Goal: Information Seeking & Learning: Learn about a topic

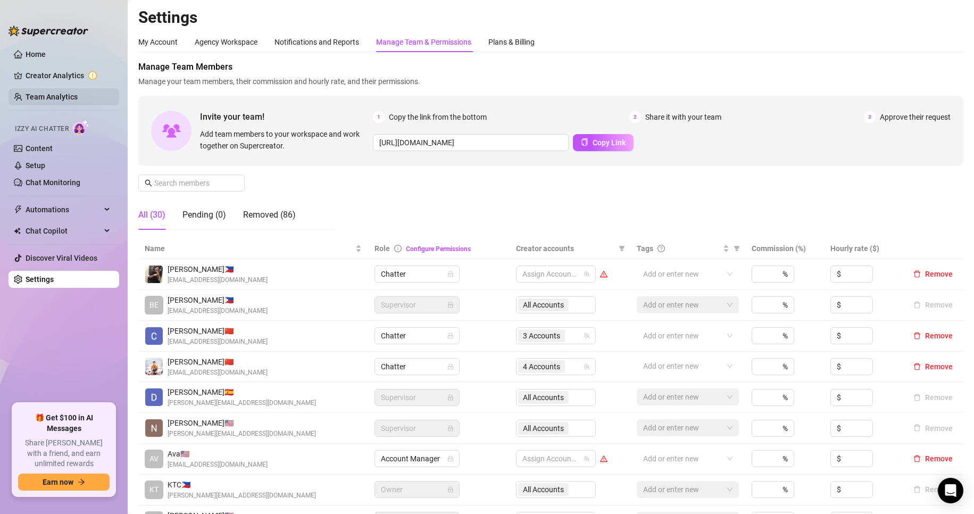
click at [50, 93] on link "Team Analytics" at bounding box center [52, 97] width 52 height 9
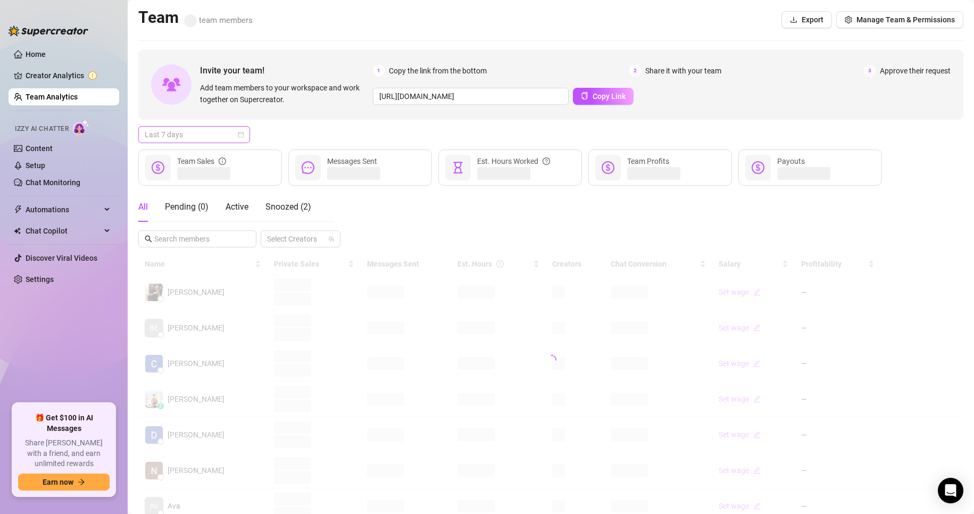
click at [206, 131] on span "Last 7 days" at bounding box center [194, 135] width 99 height 16
click at [177, 222] on div "Custom date" at bounding box center [194, 224] width 95 height 12
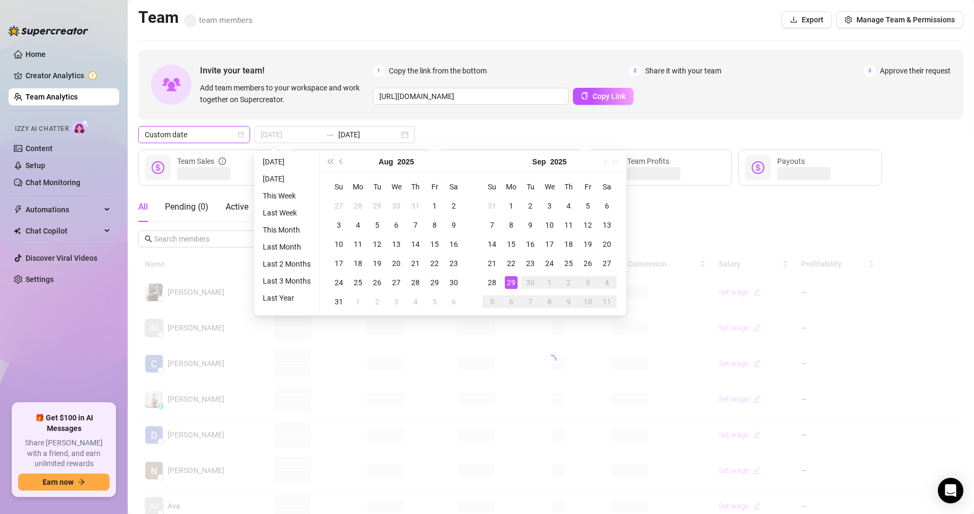
click at [509, 282] on div "29" at bounding box center [511, 282] width 13 height 13
click at [508, 283] on div "29" at bounding box center [511, 282] width 13 height 13
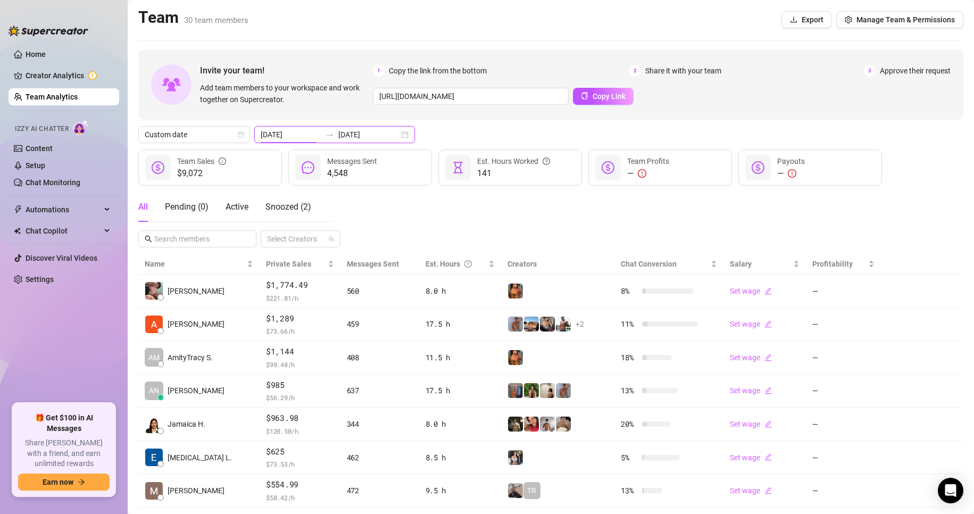
click at [306, 139] on input "[DATE]" at bounding box center [291, 135] width 61 height 12
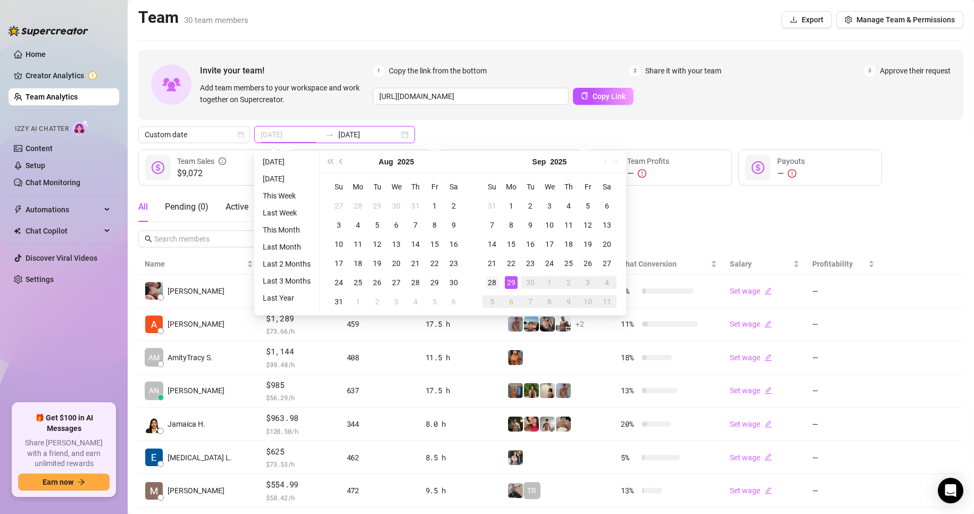
type input "[DATE]"
click at [491, 282] on div "28" at bounding box center [491, 282] width 13 height 13
type input "[DATE]"
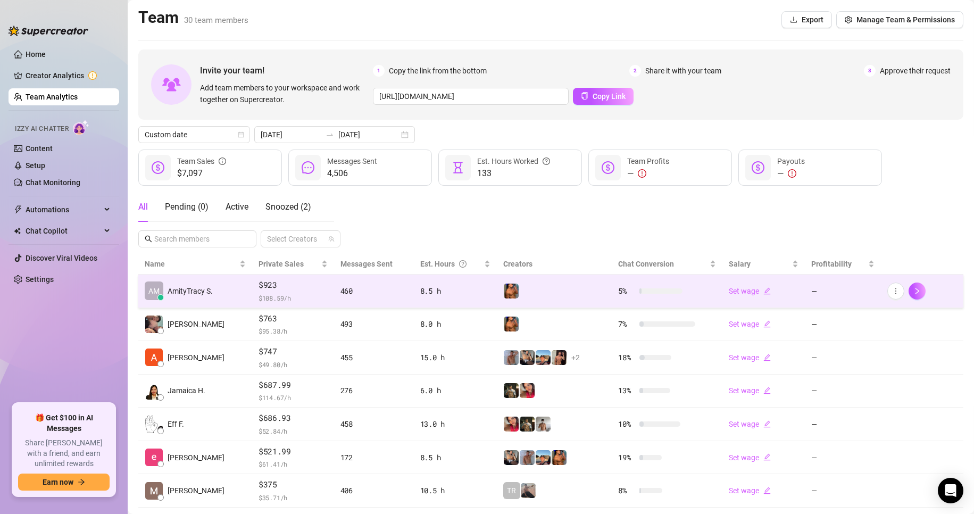
scroll to position [53, 0]
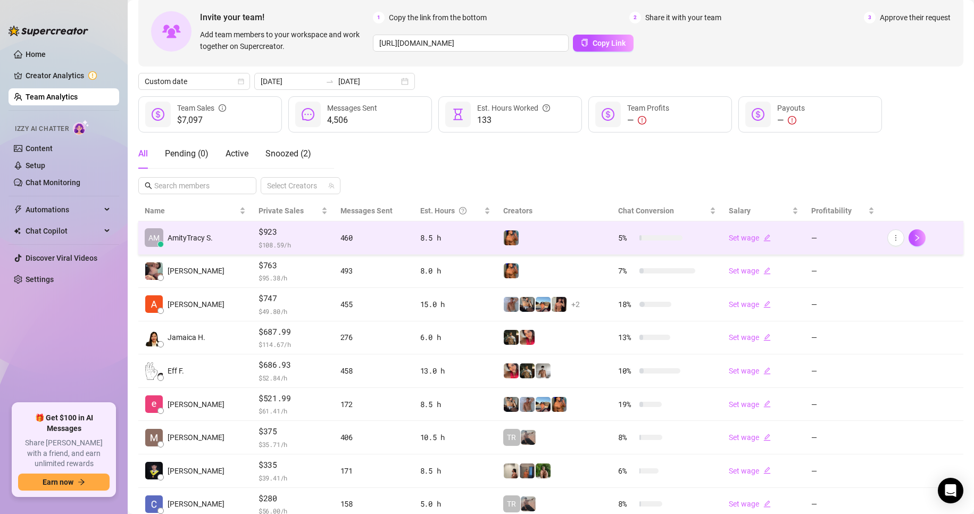
click at [258, 239] on span "$ 108.59 /h" at bounding box center [292, 244] width 69 height 11
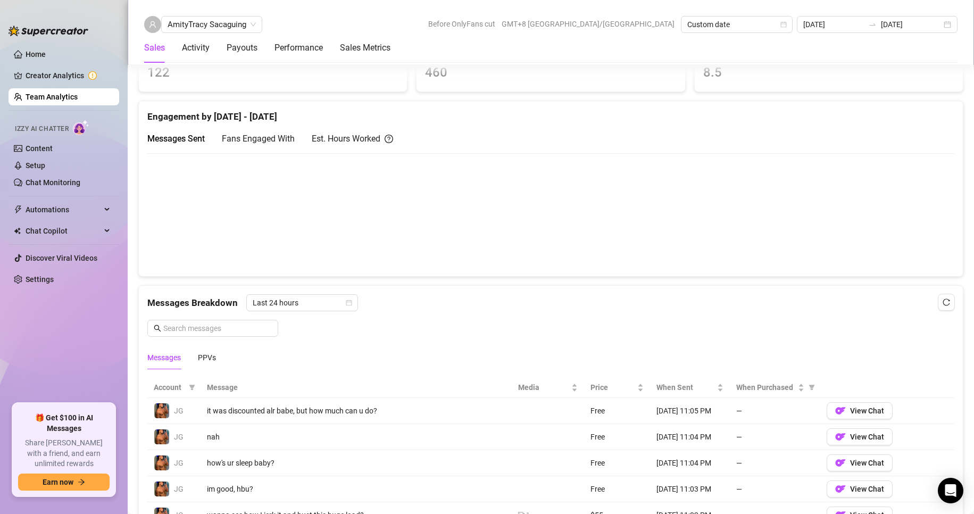
scroll to position [253, 0]
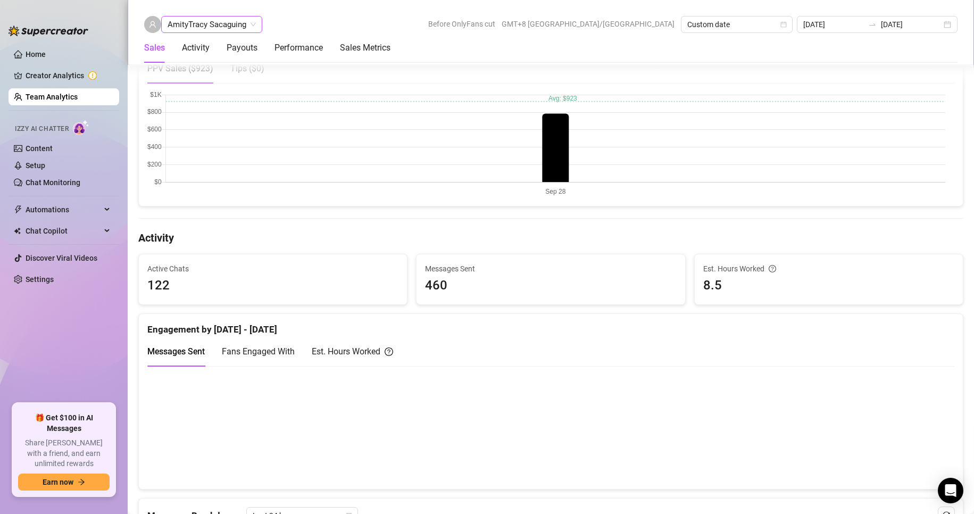
click at [223, 26] on span "AmityTracy Sacaguing" at bounding box center [212, 24] width 88 height 16
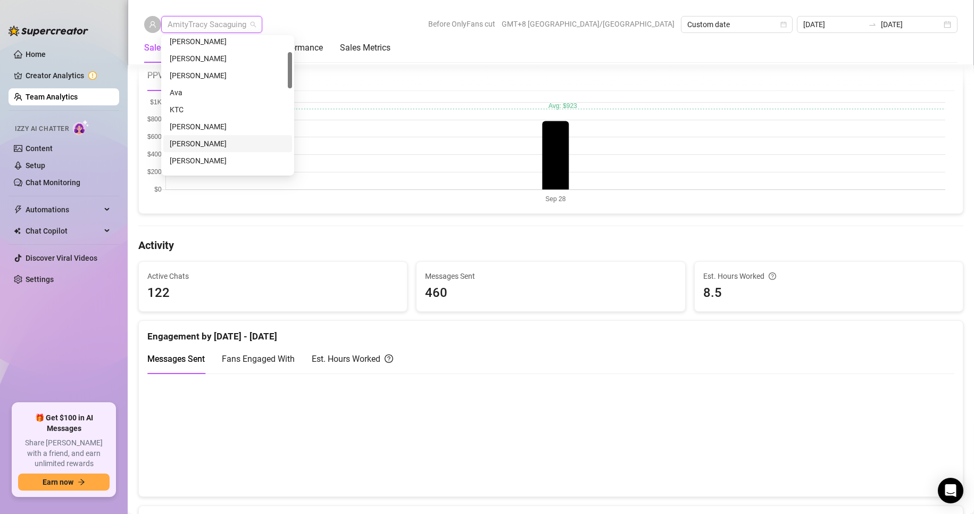
scroll to position [108, 0]
click at [198, 105] on div "[PERSON_NAME]" at bounding box center [228, 108] width 116 height 12
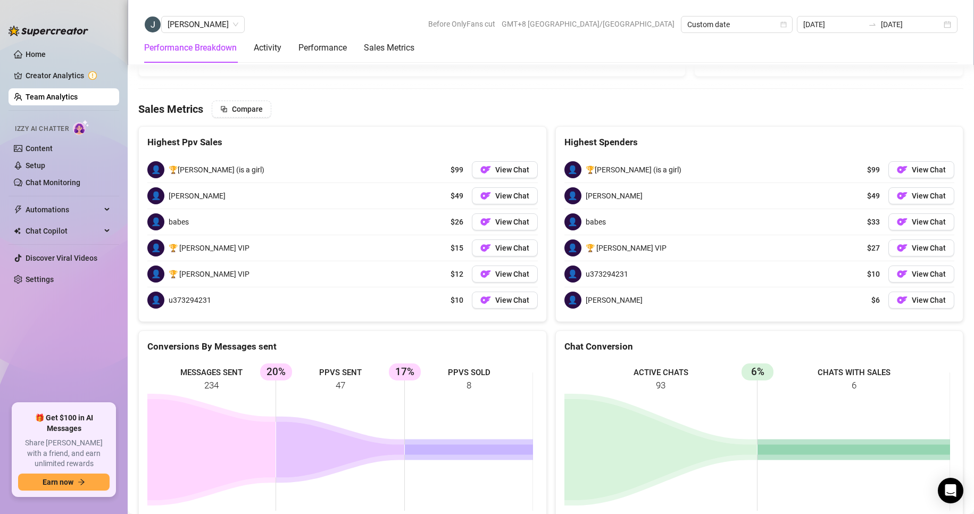
scroll to position [1317, 0]
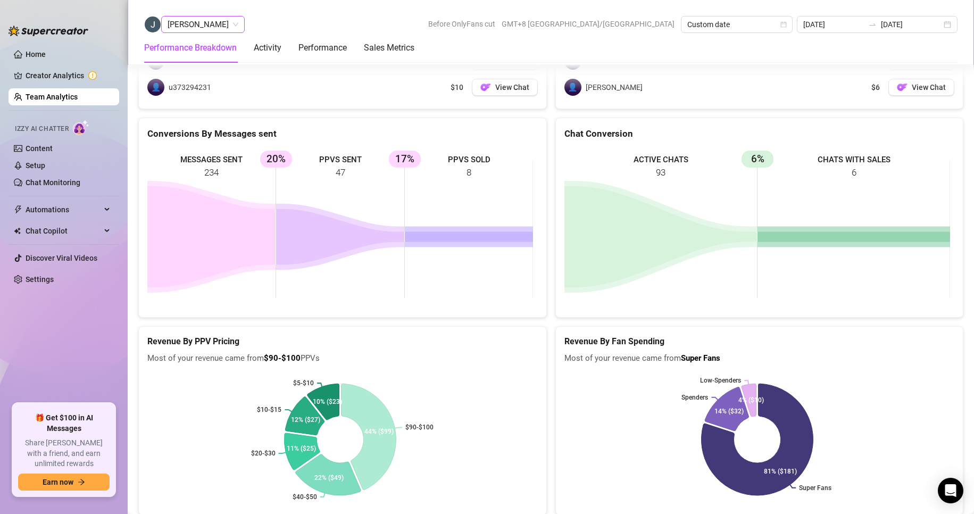
click at [190, 28] on span "[PERSON_NAME]" at bounding box center [203, 24] width 71 height 16
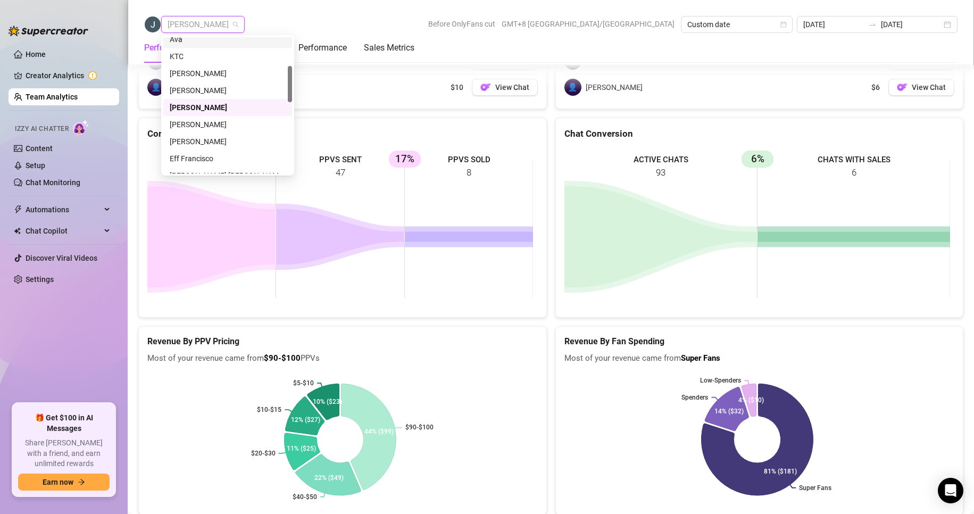
scroll to position [0, 0]
click at [200, 43] on div "[PERSON_NAME]" at bounding box center [228, 46] width 116 height 12
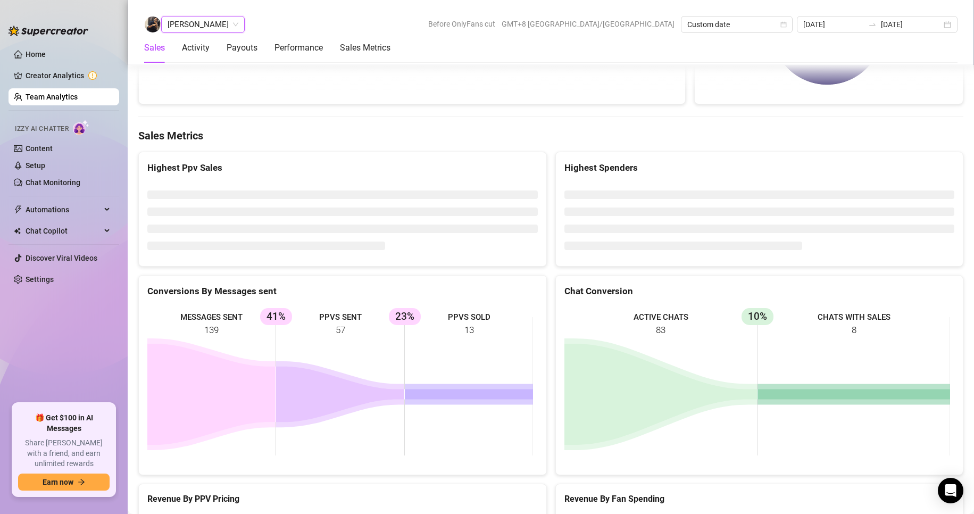
scroll to position [1682, 0]
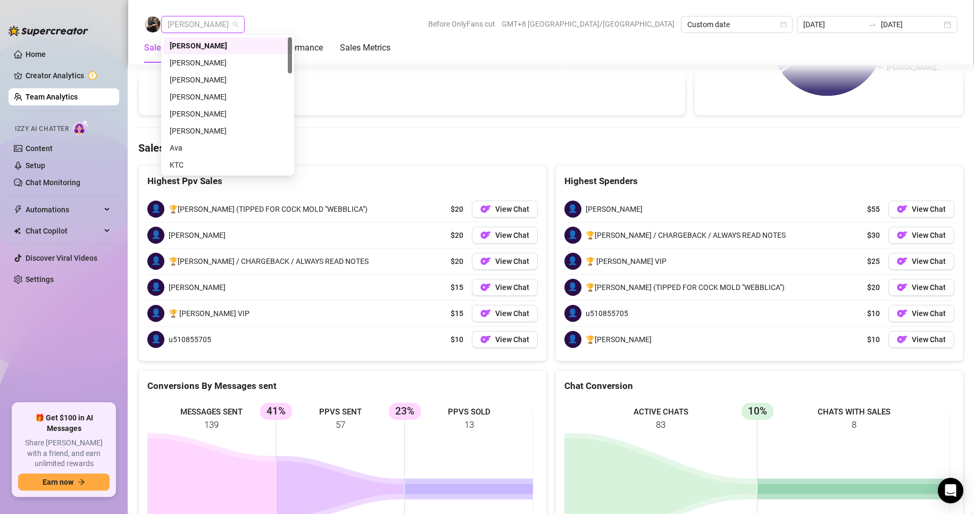
click at [198, 24] on span "[PERSON_NAME]" at bounding box center [203, 24] width 71 height 16
click at [183, 62] on div "[PERSON_NAME]" at bounding box center [228, 63] width 116 height 12
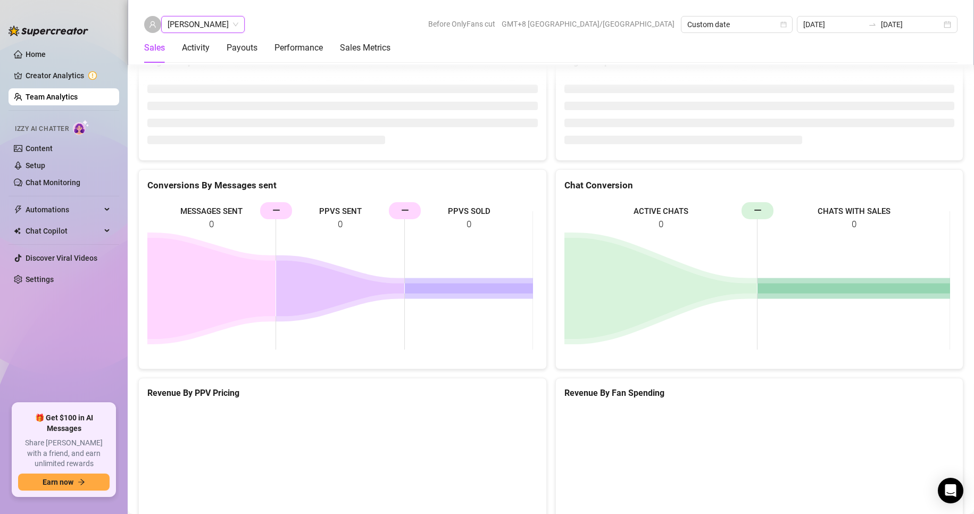
click at [181, 16] on div "[PERSON_NAME] [PERSON_NAME] Before OnlyFans cut GMT+8 [GEOGRAPHIC_DATA]/[GEOGRA…" at bounding box center [551, 32] width 846 height 65
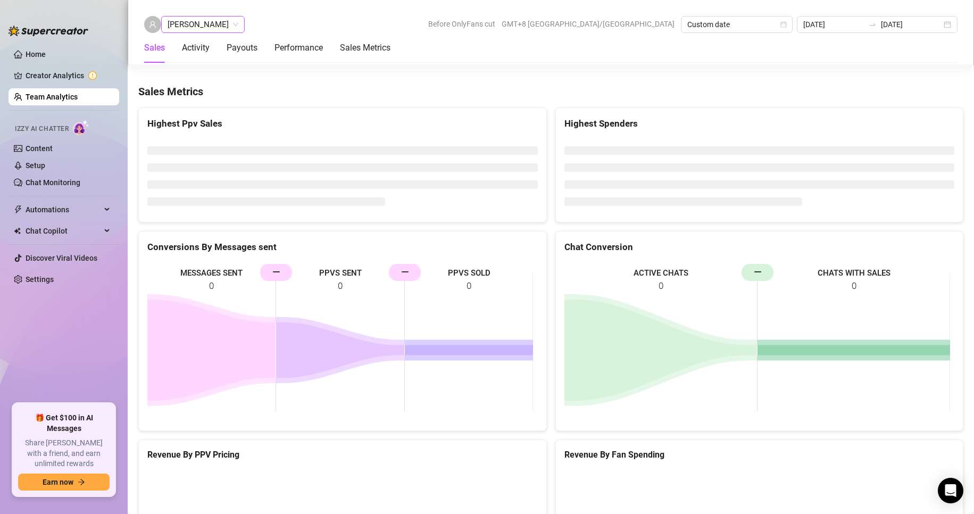
scroll to position [1434, 0]
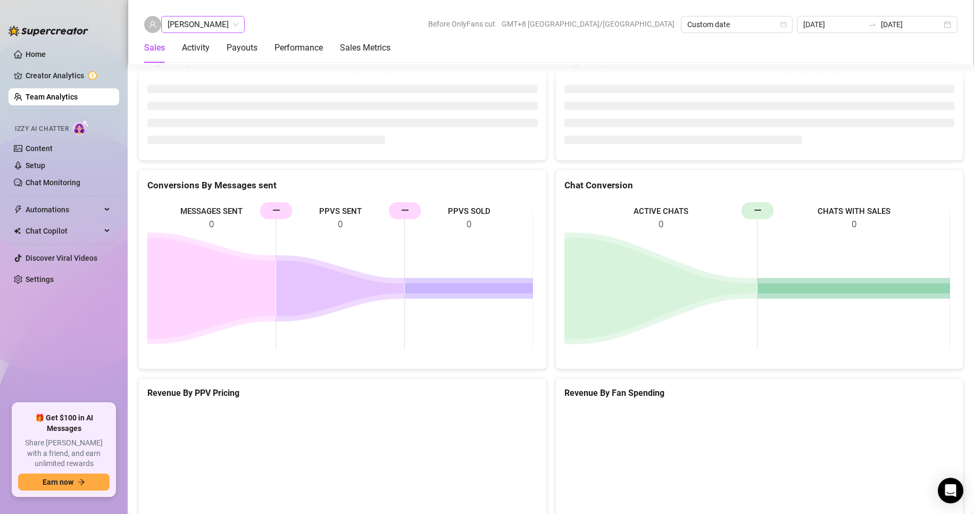
click at [195, 19] on span "[PERSON_NAME]" at bounding box center [203, 24] width 71 height 16
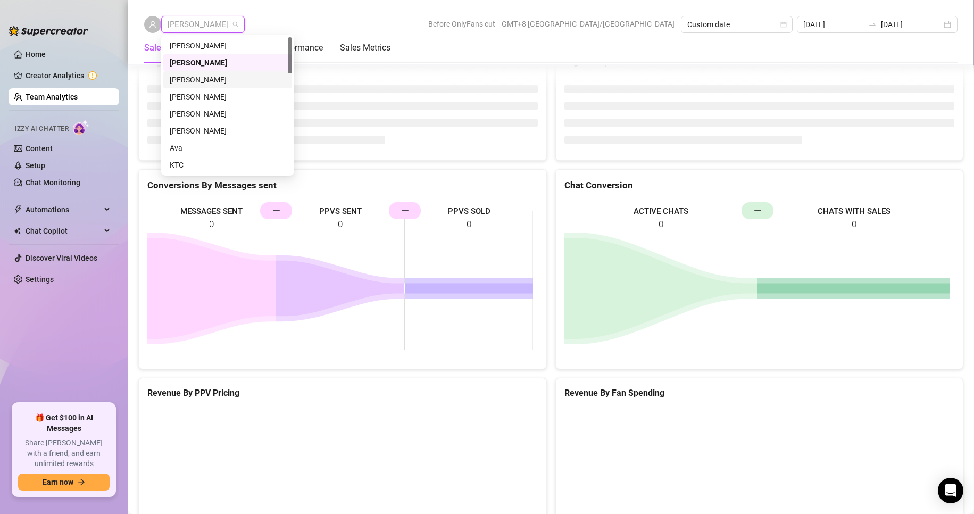
drag, startPoint x: 199, startPoint y: 78, endPoint x: 320, endPoint y: 168, distance: 150.2
click at [200, 78] on div "[PERSON_NAME]" at bounding box center [228, 80] width 116 height 12
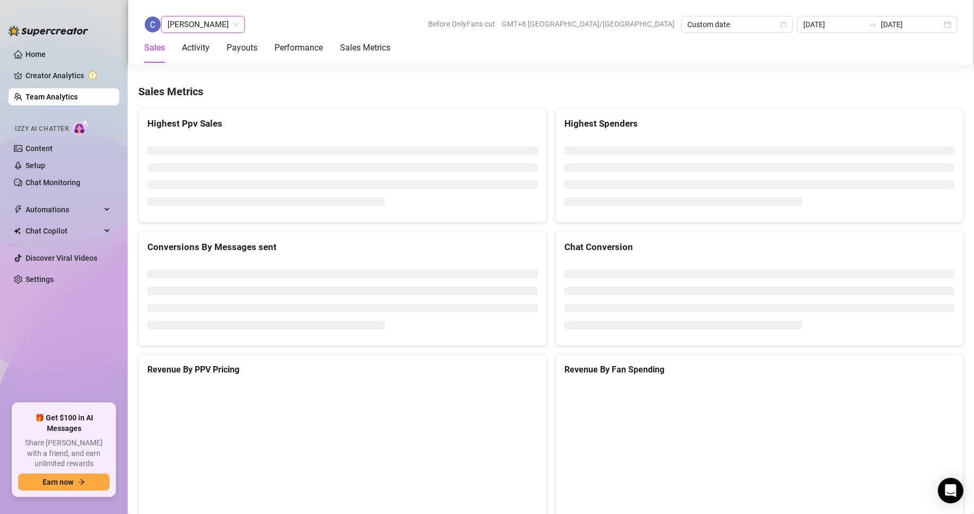
scroll to position [1386, 0]
